Goal: Task Accomplishment & Management: Manage account settings

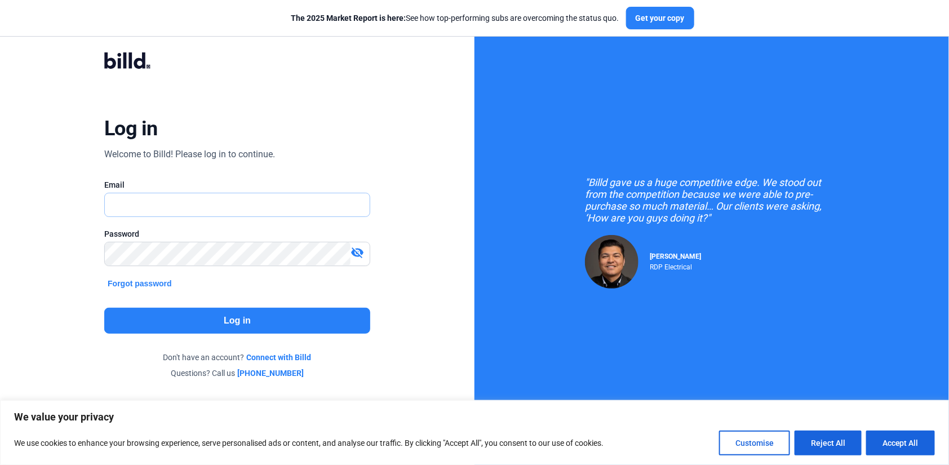
type input "[EMAIL_ADDRESS][DOMAIN_NAME]"
click at [259, 310] on button "Log in" at bounding box center [237, 321] width 266 height 26
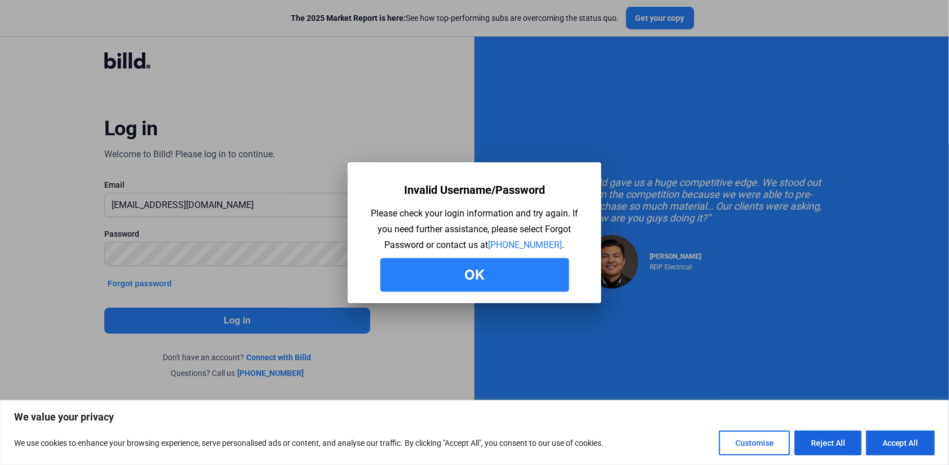
click at [472, 269] on button "Ok" at bounding box center [475, 275] width 189 height 34
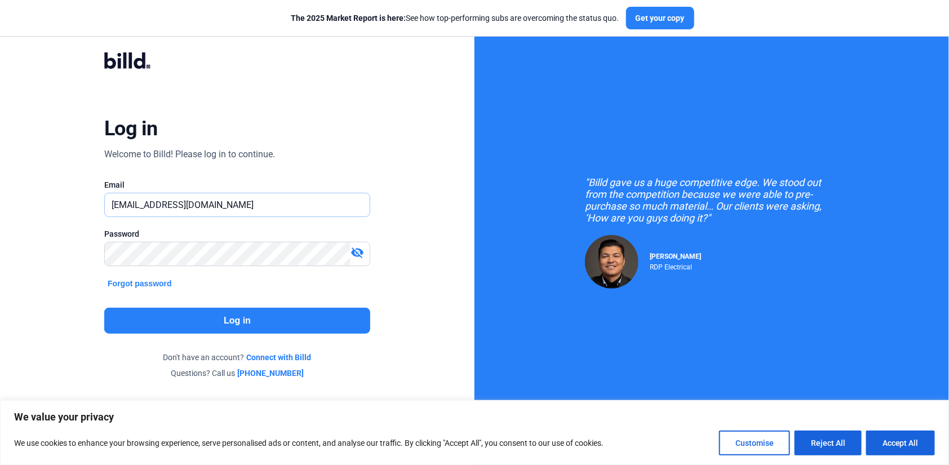
click at [239, 201] on input "cclonan@mdsgroup-llc.com" at bounding box center [237, 204] width 265 height 23
click at [358, 251] on mat-icon "visibility_off" at bounding box center [358, 253] width 14 height 14
click at [358, 251] on mat-icon "visibility" at bounding box center [358, 253] width 14 height 14
click at [898, 440] on button "Accept All" at bounding box center [901, 443] width 69 height 25
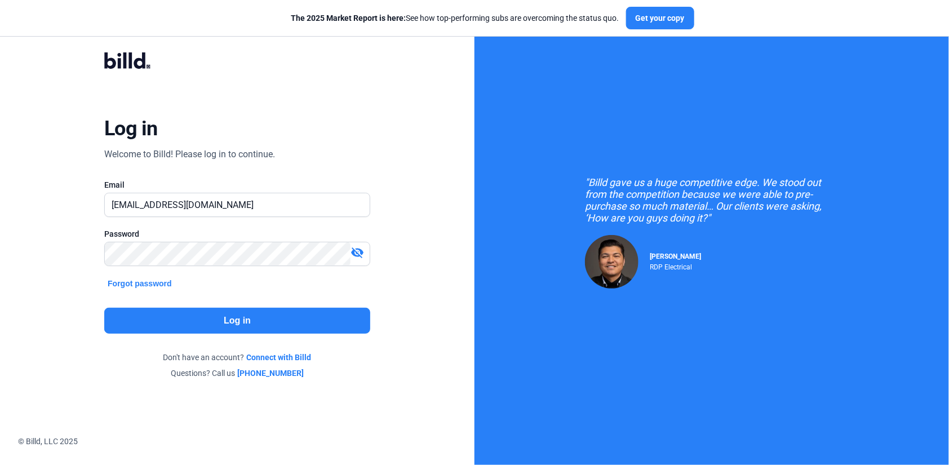
checkbox input "true"
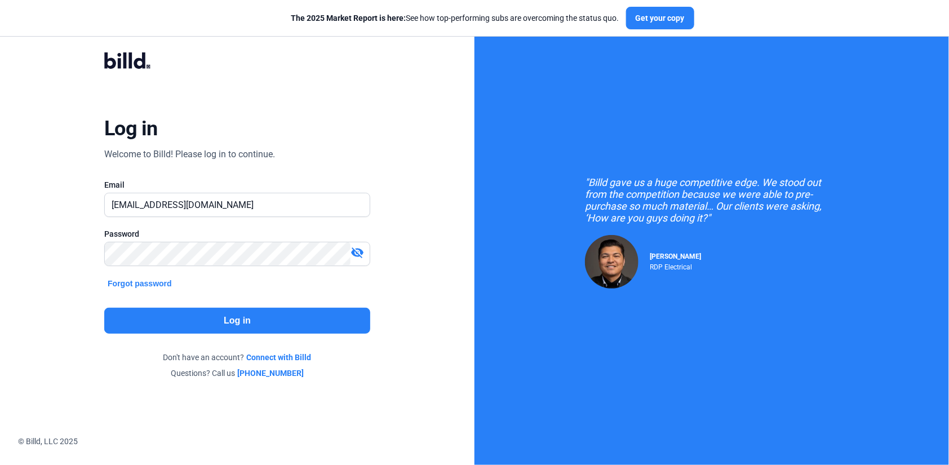
click at [356, 251] on mat-icon "visibility_off" at bounding box center [358, 253] width 14 height 14
click at [888, 443] on div ""Billd gave us a huge competitive edge. We stood out from the competition becau…" at bounding box center [712, 232] width 475 height 465
click at [330, 322] on button "Log in" at bounding box center [237, 321] width 266 height 26
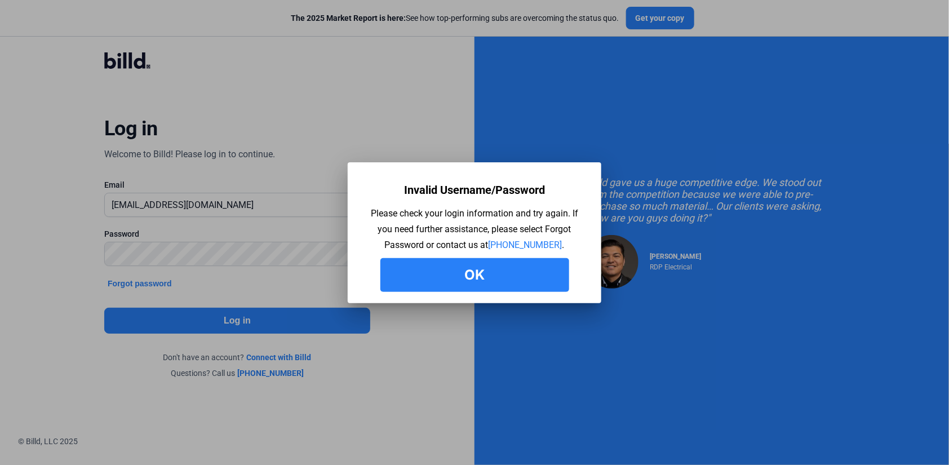
click at [469, 265] on button "Ok" at bounding box center [475, 275] width 189 height 34
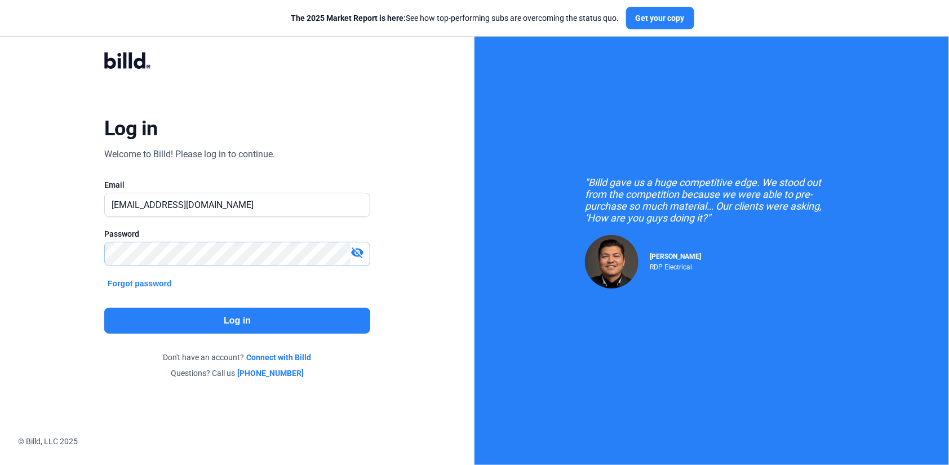
click at [72, 264] on div "Log in Welcome to Billd! Please log in to continue. Email cclonan@mdsgroup-llc.…" at bounding box center [238, 215] width 342 height 364
click at [235, 323] on button "Log in" at bounding box center [237, 321] width 266 height 26
